Goal: Information Seeking & Learning: Learn about a topic

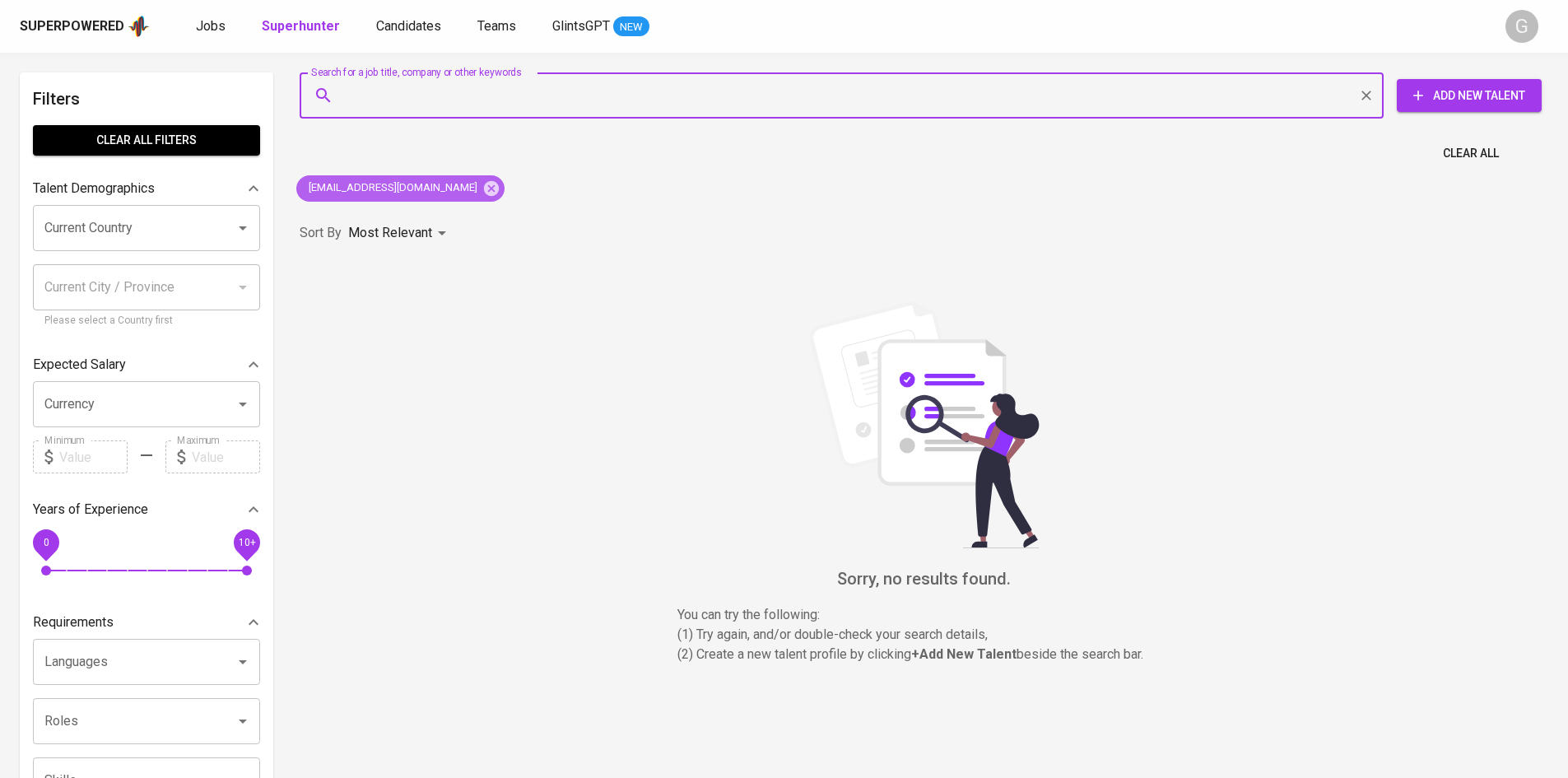
click at [482, 190] on icon at bounding box center [491, 189] width 18 height 18
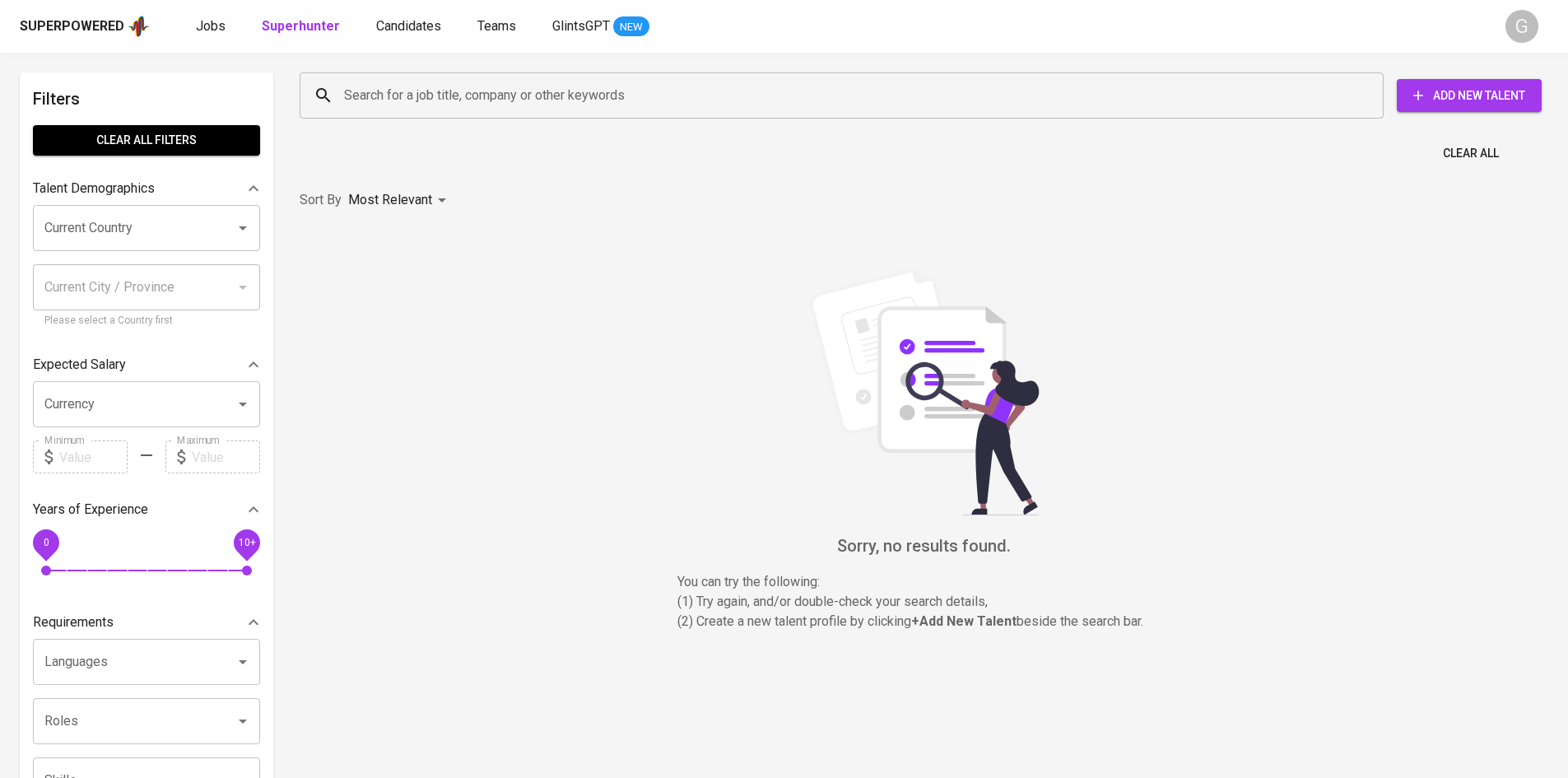
drag, startPoint x: 442, startPoint y: 113, endPoint x: 436, endPoint y: 104, distance: 10.8
click at [436, 106] on div "Search for a job title, company or other keywords" at bounding box center [842, 95] width 1084 height 46
click at [436, 104] on input "Search for a job title, company or other keywords" at bounding box center [846, 95] width 1011 height 31
paste input "[DOMAIN_NAME][EMAIL_ADDRESS][DOMAIN_NAME]"
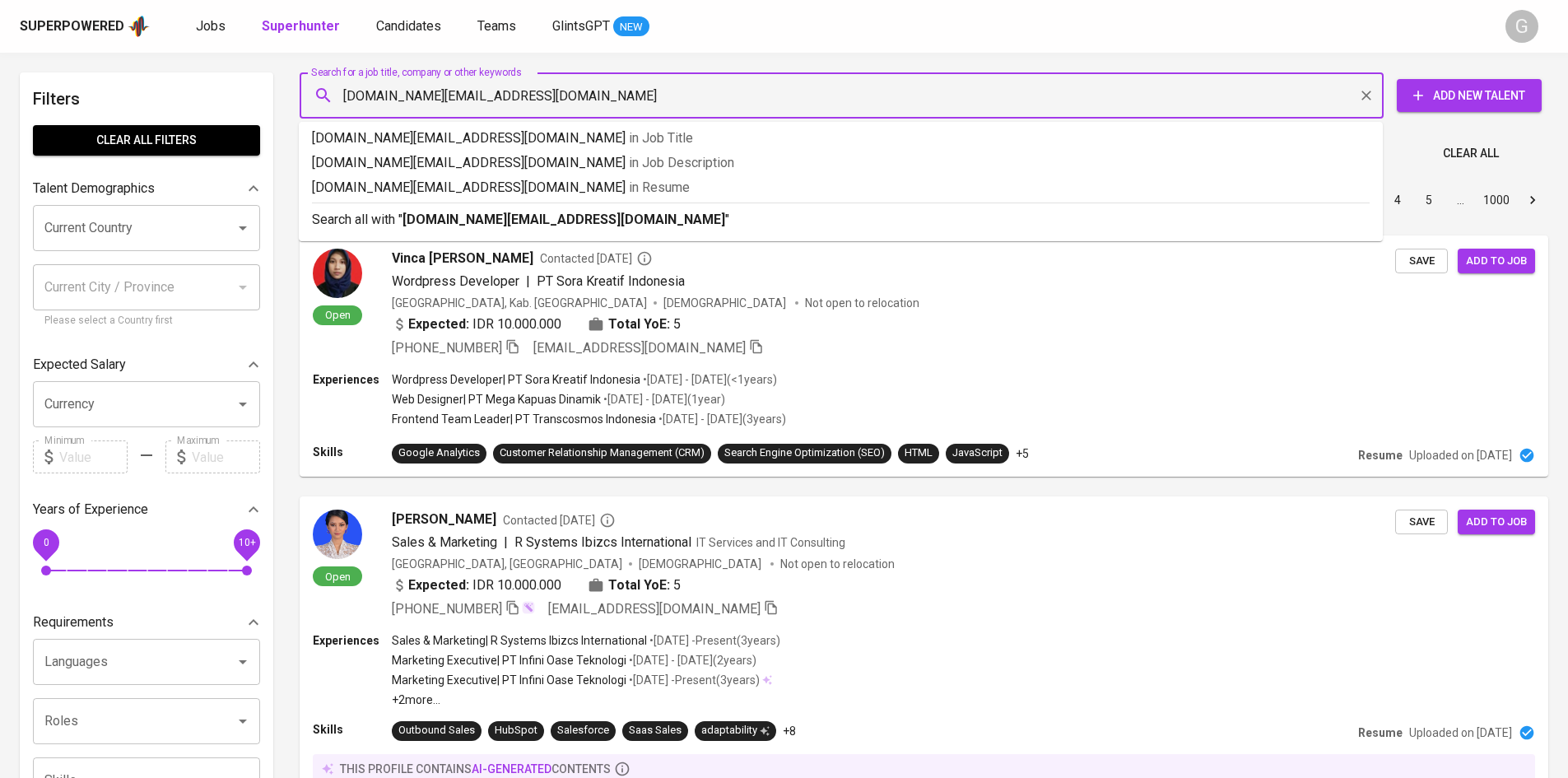
type input "[DOMAIN_NAME][EMAIL_ADDRESS][DOMAIN_NAME]"
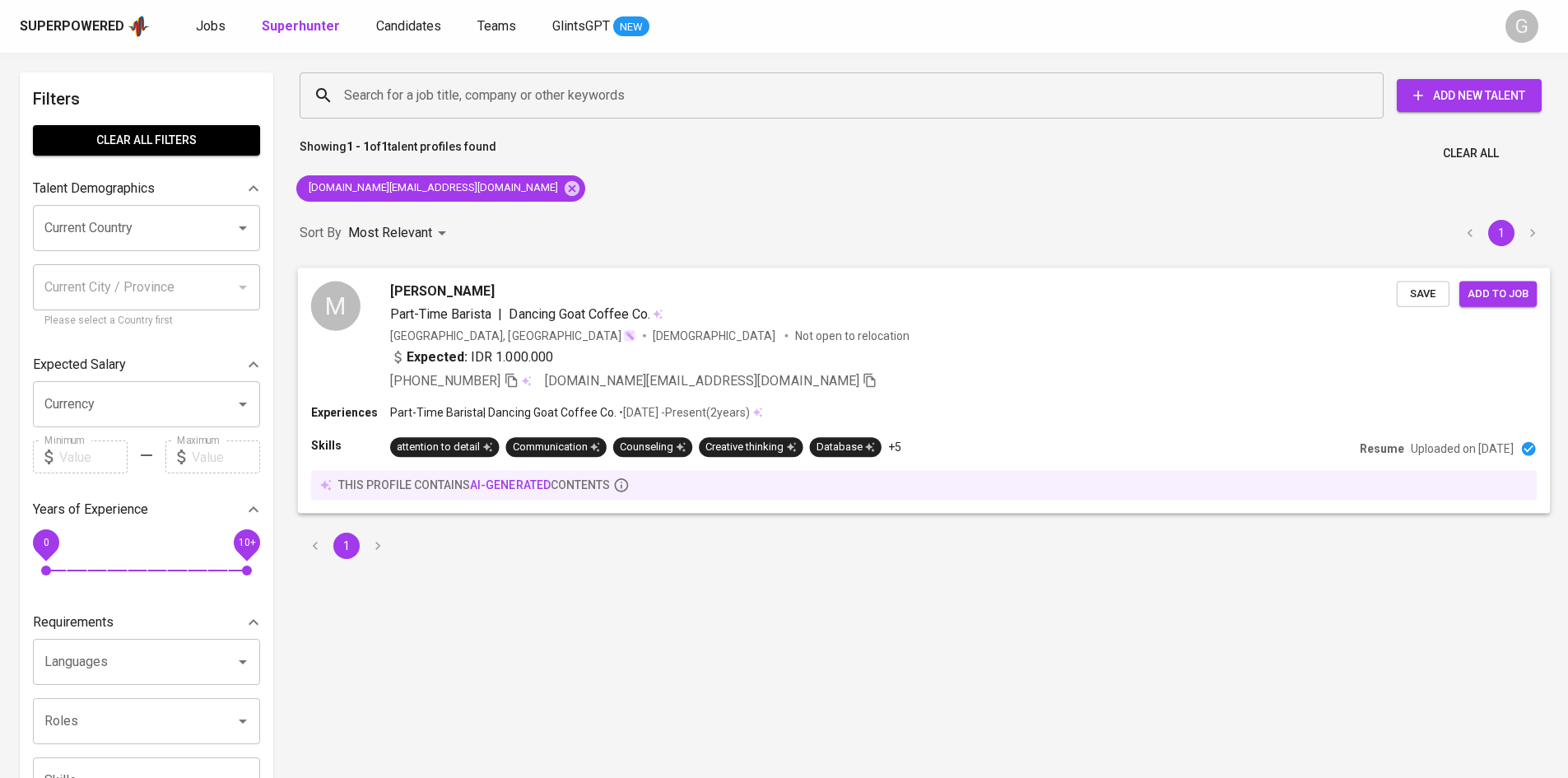
click at [1428, 422] on div "Experiences Part-Time Barista | Dancing Goat Coffee Co. • [DATE] - Present ( 2 …" at bounding box center [923, 414] width 1225 height 20
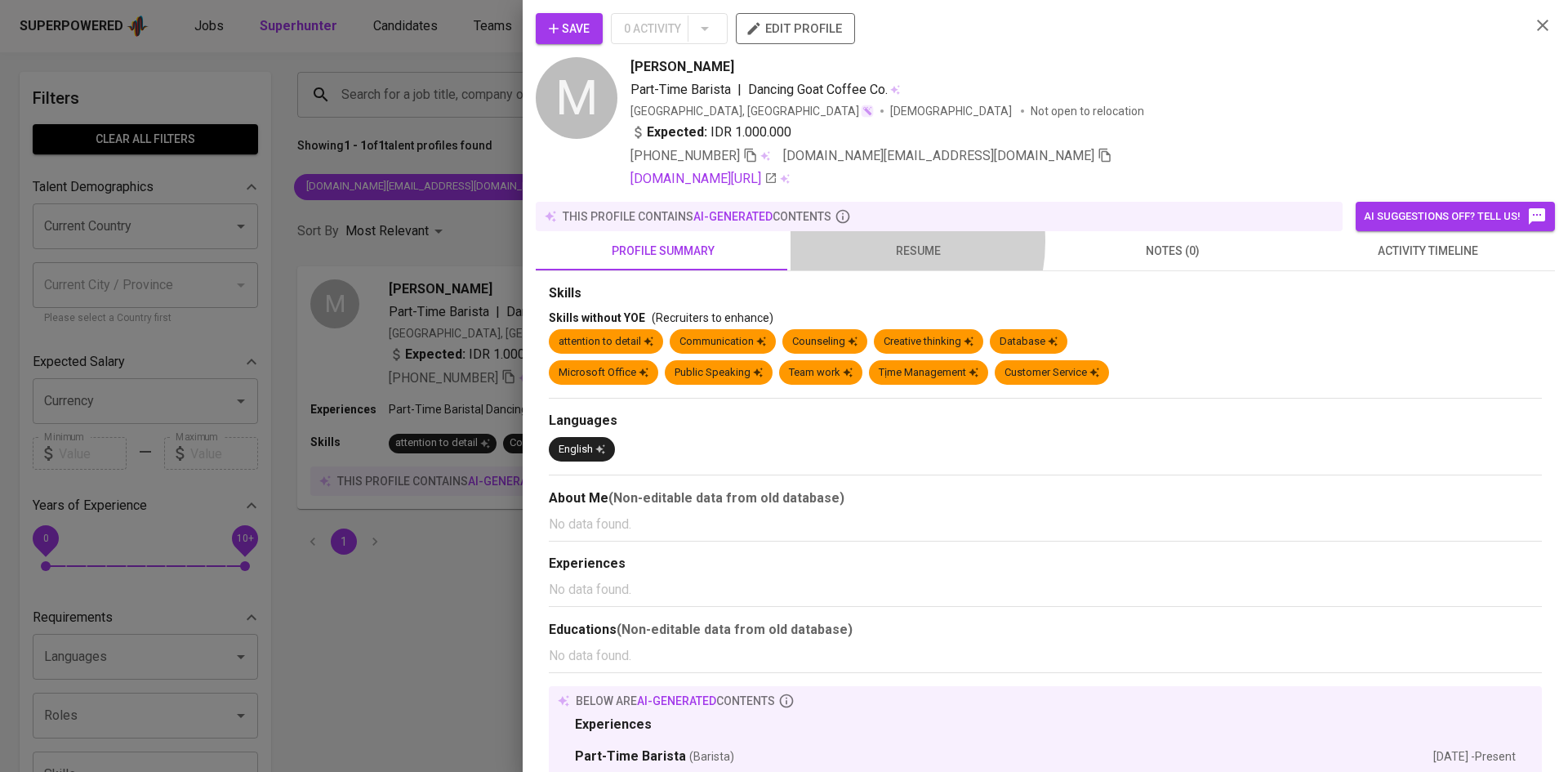
click at [873, 243] on span "resume" at bounding box center [917, 251] width 235 height 20
